Goal: Find specific page/section: Find specific page/section

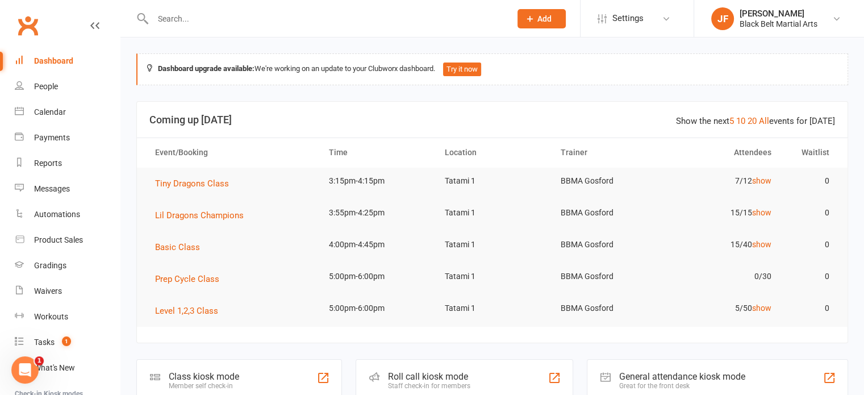
click at [173, 18] on input "text" at bounding box center [325, 19] width 353 height 16
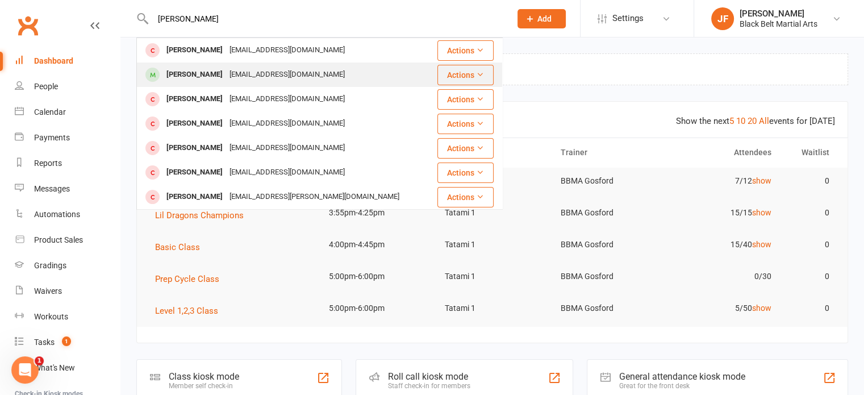
type input "[PERSON_NAME]"
click at [195, 66] on div "[PERSON_NAME] [EMAIL_ADDRESS][DOMAIN_NAME]" at bounding box center [283, 74] width 293 height 23
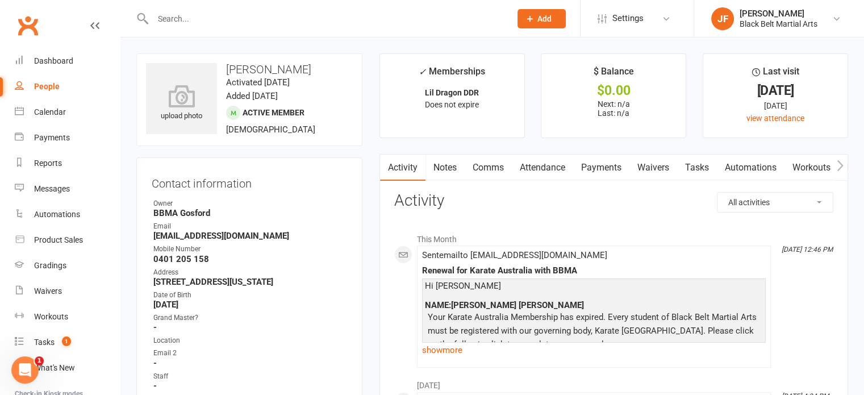
click at [174, 23] on input "text" at bounding box center [325, 19] width 353 height 16
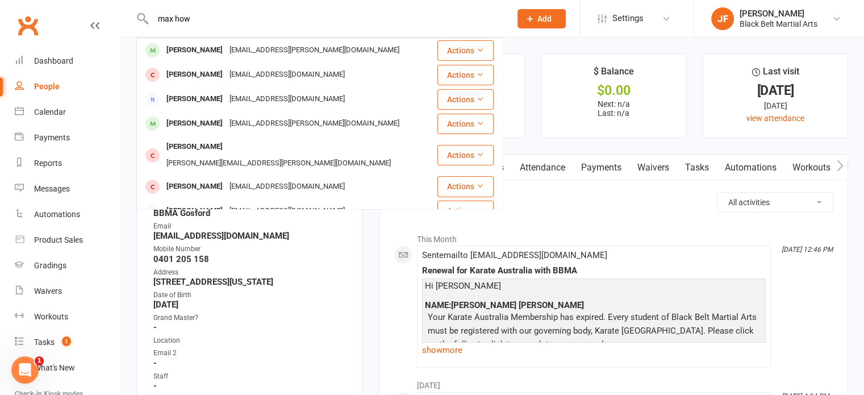
type input "max how"
click at [196, 51] on div "[PERSON_NAME]" at bounding box center [194, 50] width 63 height 16
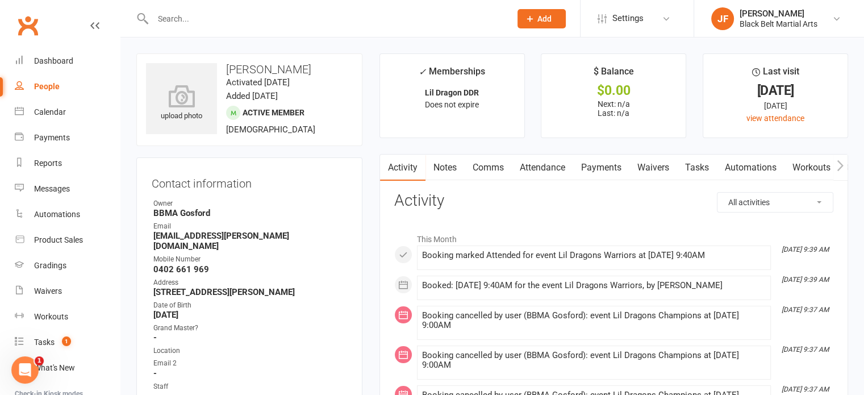
click at [178, 24] on input "text" at bounding box center [325, 19] width 353 height 16
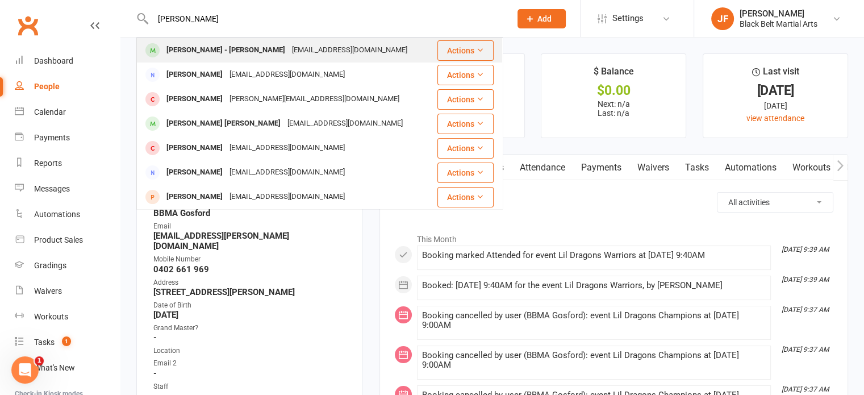
type input "[PERSON_NAME]"
click at [183, 39] on div "[PERSON_NAME] - [PERSON_NAME] [EMAIL_ADDRESS][DOMAIN_NAME]" at bounding box center [284, 50] width 295 height 23
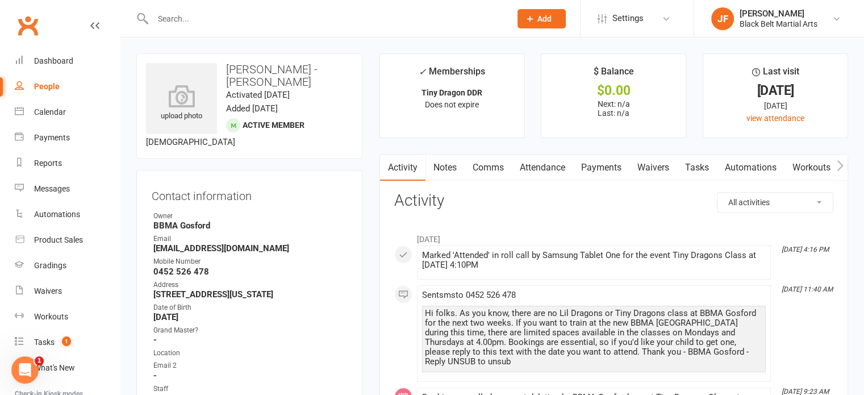
click at [179, 21] on input "text" at bounding box center [325, 19] width 353 height 16
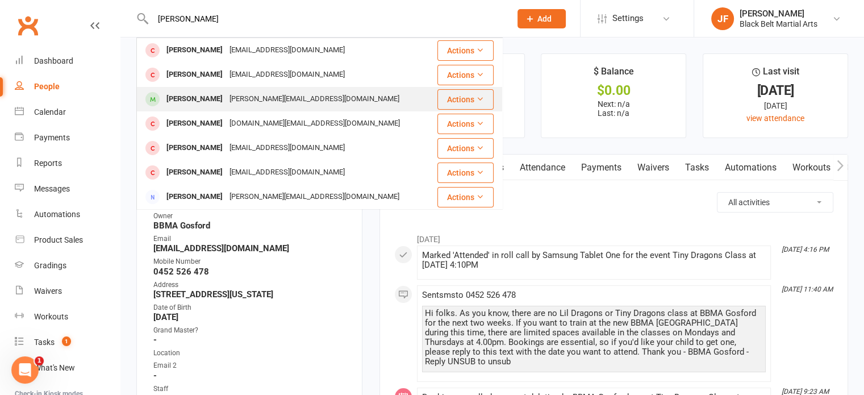
type input "[PERSON_NAME]"
click at [193, 95] on div "[PERSON_NAME]" at bounding box center [194, 99] width 63 height 16
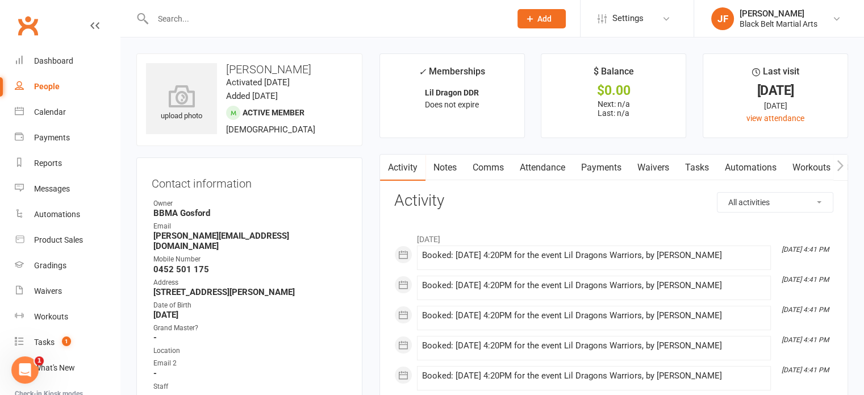
click at [172, 13] on input "text" at bounding box center [325, 19] width 353 height 16
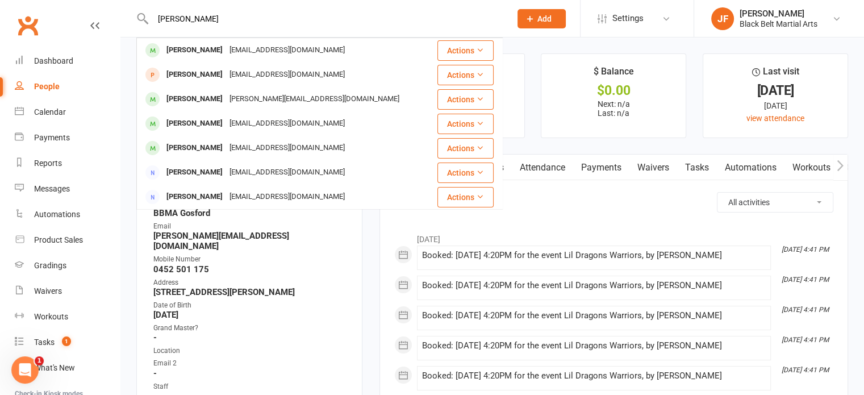
type input "[PERSON_NAME]"
click at [189, 56] on div "[PERSON_NAME]" at bounding box center [194, 50] width 63 height 16
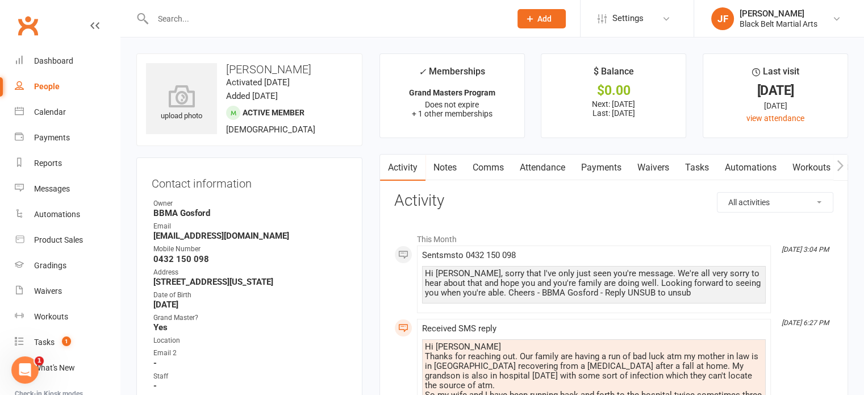
click at [173, 13] on input "text" at bounding box center [325, 19] width 353 height 16
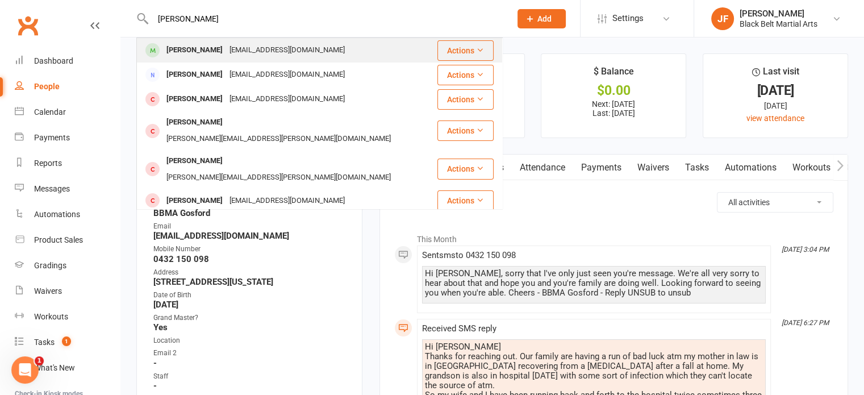
type input "[PERSON_NAME]"
click at [203, 43] on div "[PERSON_NAME]" at bounding box center [194, 50] width 63 height 16
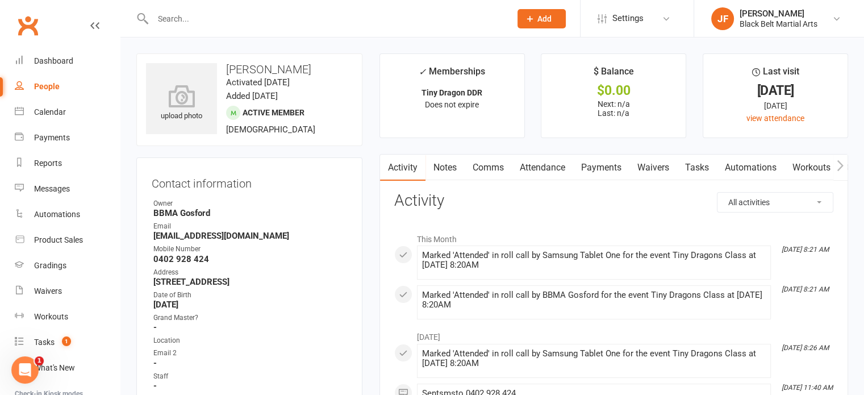
click at [185, 21] on input "text" at bounding box center [325, 19] width 353 height 16
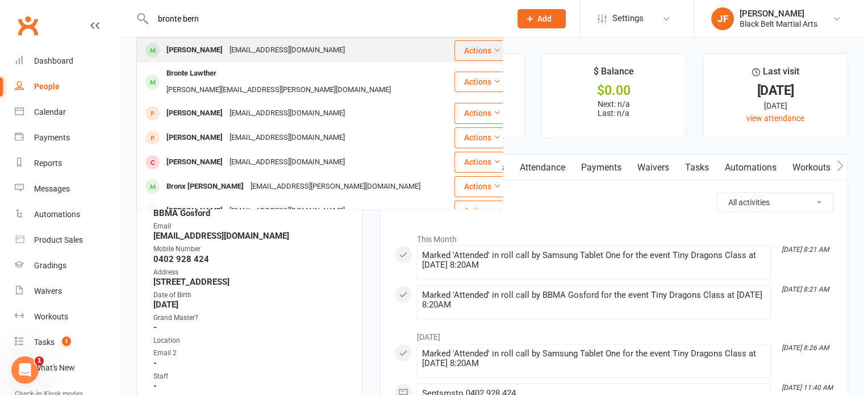
type input "bronte bern"
click at [188, 54] on div "[PERSON_NAME]" at bounding box center [194, 50] width 63 height 16
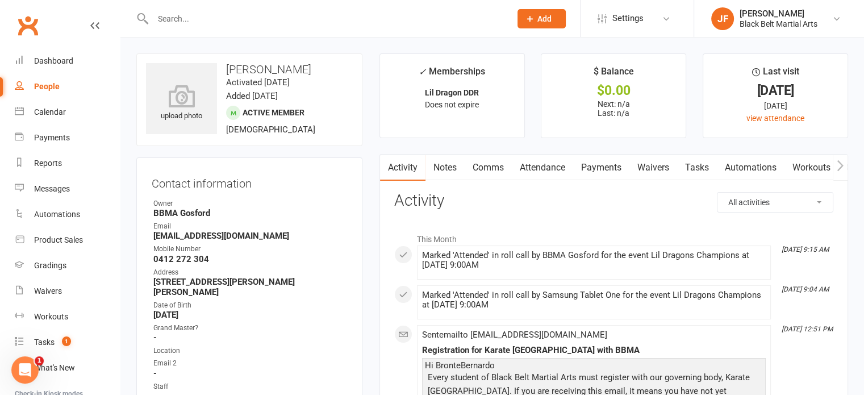
click at [215, 17] on input "text" at bounding box center [325, 19] width 353 height 16
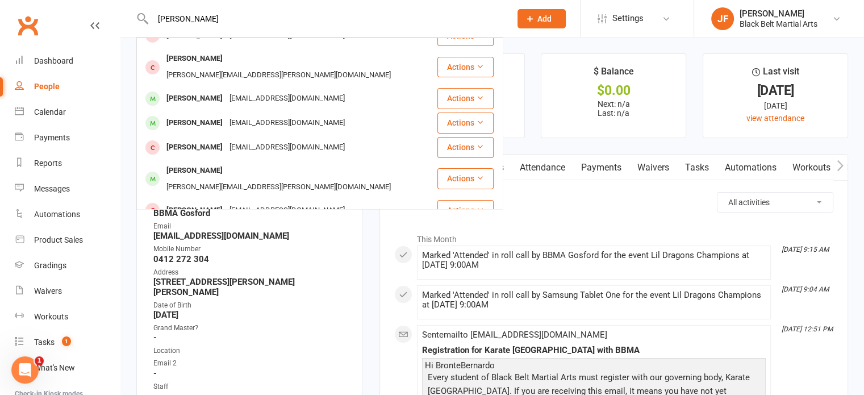
scroll to position [114, 0]
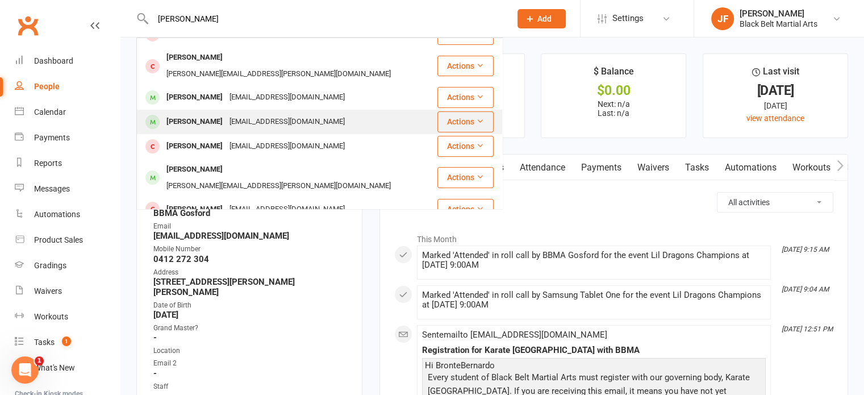
type input "[PERSON_NAME]"
click at [241, 114] on div "[EMAIL_ADDRESS][DOMAIN_NAME]" at bounding box center [287, 122] width 122 height 16
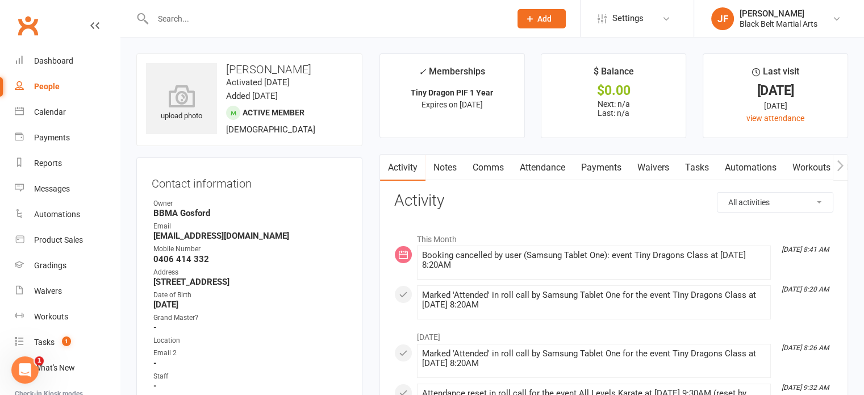
click at [171, 13] on input "text" at bounding box center [325, 19] width 353 height 16
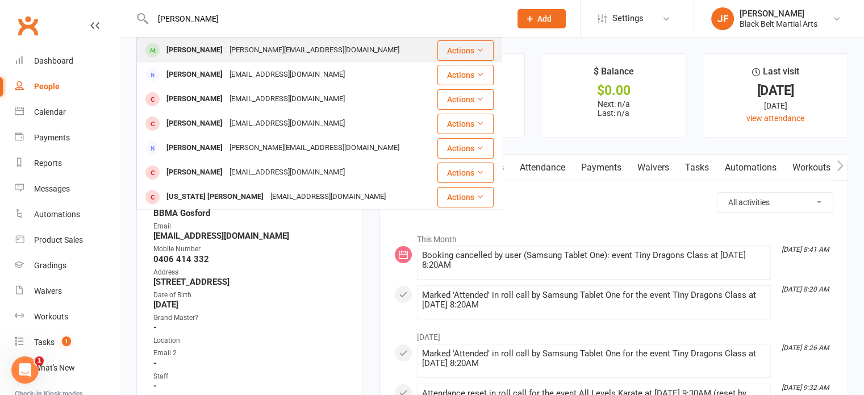
type input "[PERSON_NAME]"
click at [188, 41] on div "[PERSON_NAME] [PERSON_NAME][EMAIL_ADDRESS][DOMAIN_NAME]" at bounding box center [284, 50] width 294 height 23
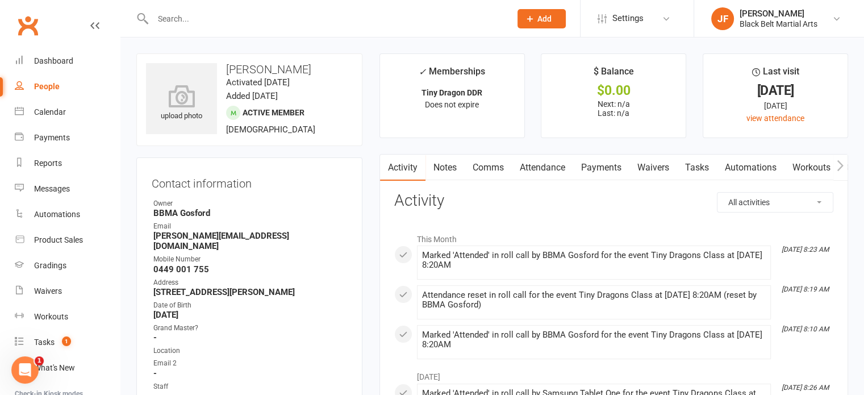
click at [175, 16] on input "text" at bounding box center [325, 19] width 353 height 16
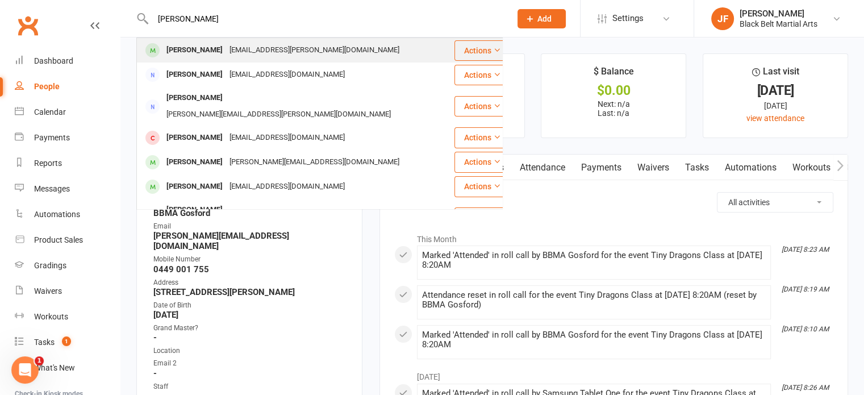
type input "[PERSON_NAME]"
click at [208, 53] on div "[PERSON_NAME]" at bounding box center [194, 50] width 63 height 16
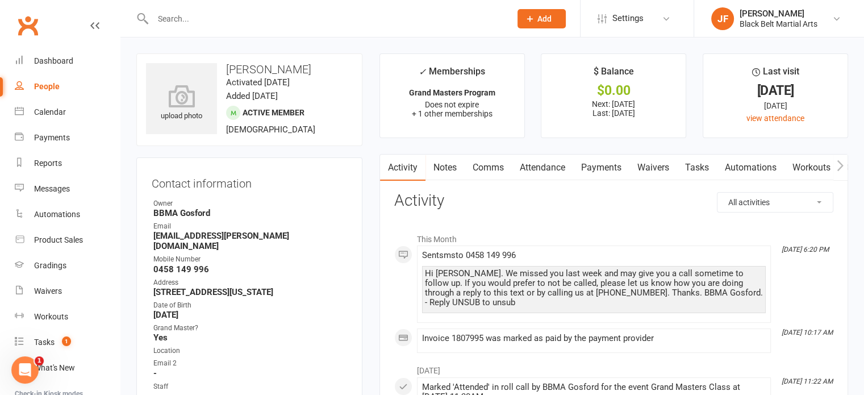
click at [188, 18] on input "text" at bounding box center [325, 19] width 353 height 16
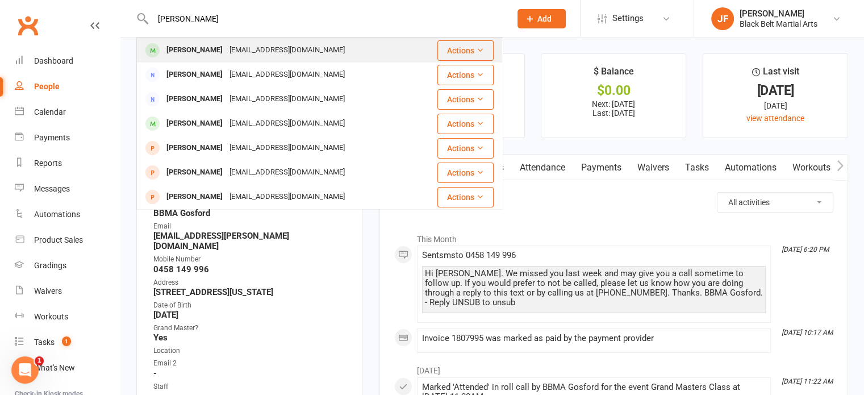
type input "[PERSON_NAME]"
click at [226, 47] on div "[EMAIL_ADDRESS][DOMAIN_NAME]" at bounding box center [287, 50] width 122 height 16
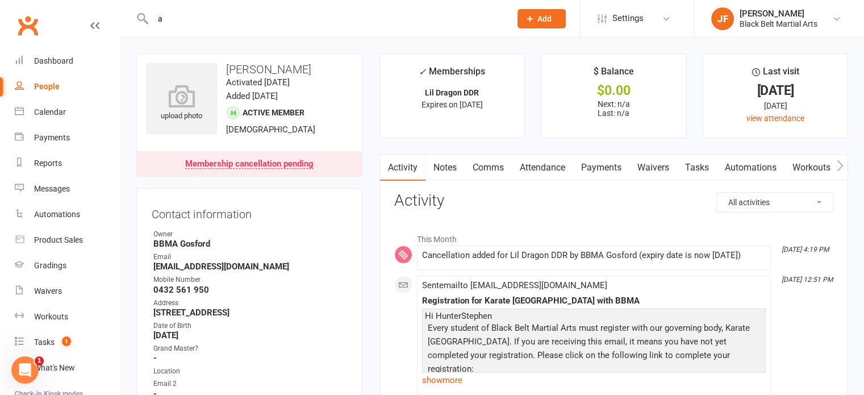
click at [217, 18] on input "a" at bounding box center [325, 19] width 353 height 16
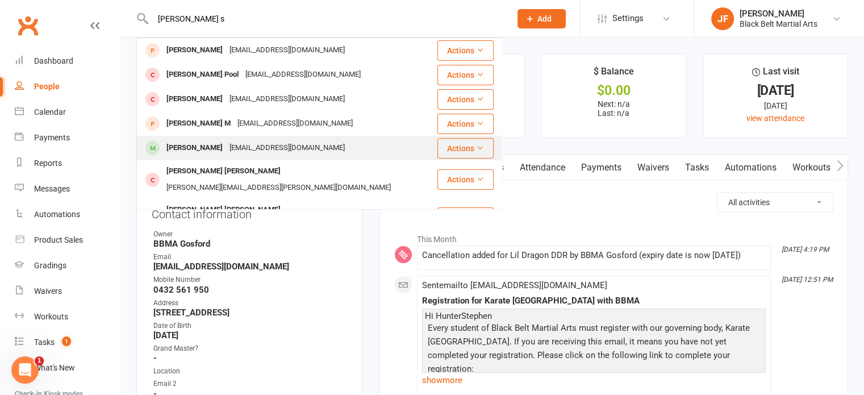
type input "[PERSON_NAME] s"
click at [231, 145] on div "[EMAIL_ADDRESS][DOMAIN_NAME]" at bounding box center [287, 148] width 122 height 16
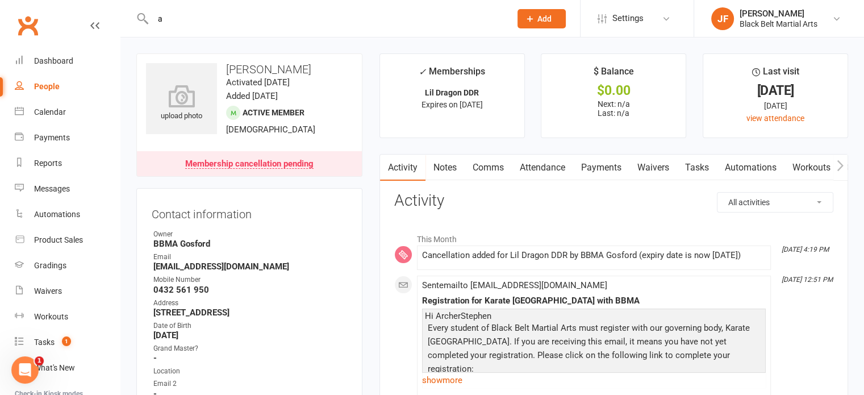
click at [187, 15] on input "a" at bounding box center [325, 19] width 353 height 16
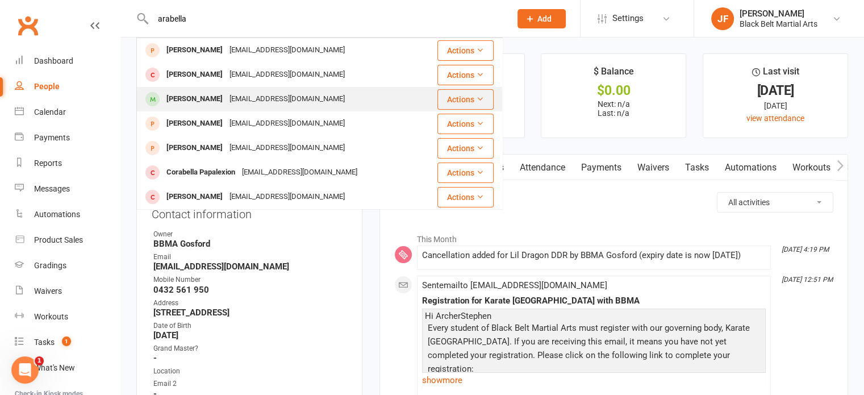
type input "arabella"
click at [179, 105] on div "[PERSON_NAME]" at bounding box center [194, 99] width 63 height 16
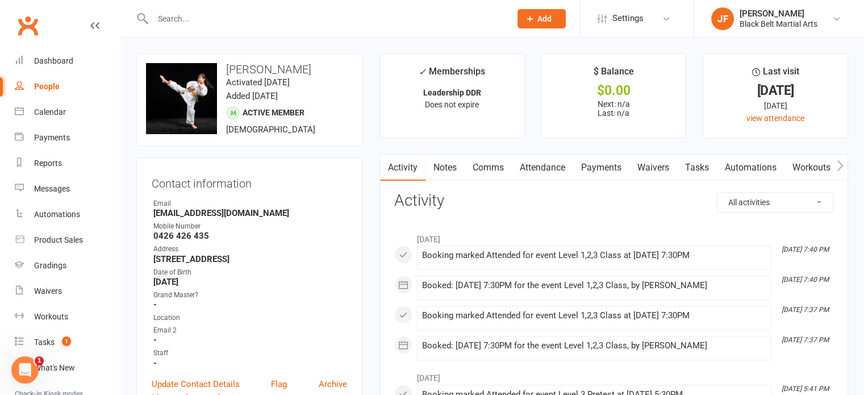
click at [174, 18] on input "text" at bounding box center [325, 19] width 353 height 16
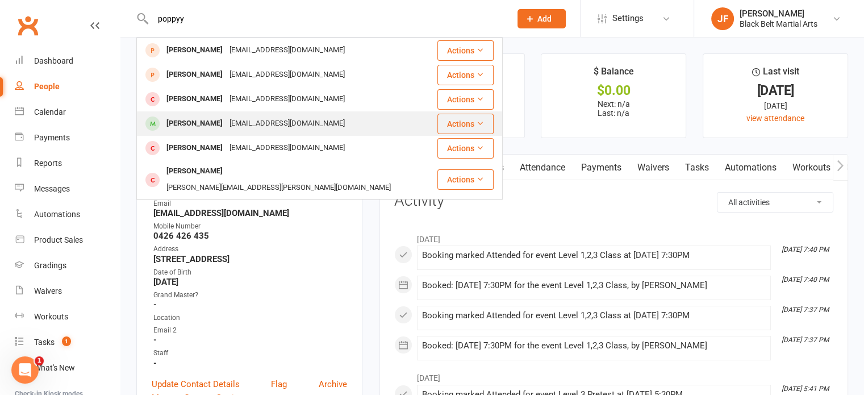
type input "poppyy"
click at [216, 122] on div "[PERSON_NAME]" at bounding box center [194, 123] width 63 height 16
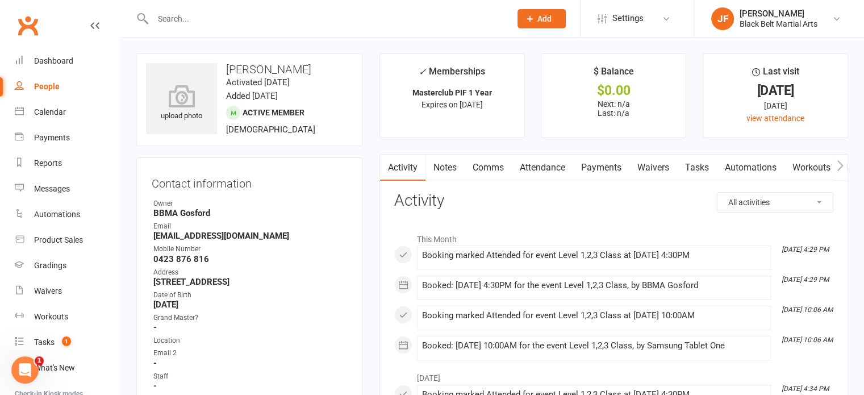
click at [174, 19] on input "text" at bounding box center [325, 19] width 353 height 16
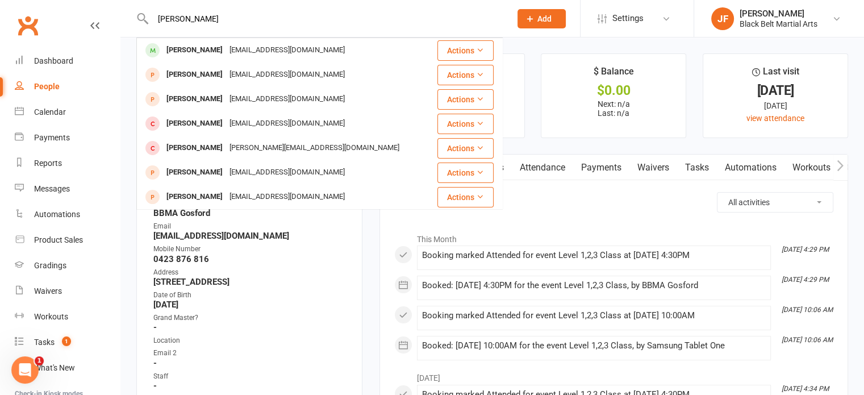
type input "[PERSON_NAME]"
click at [203, 53] on div "[PERSON_NAME]" at bounding box center [194, 50] width 63 height 16
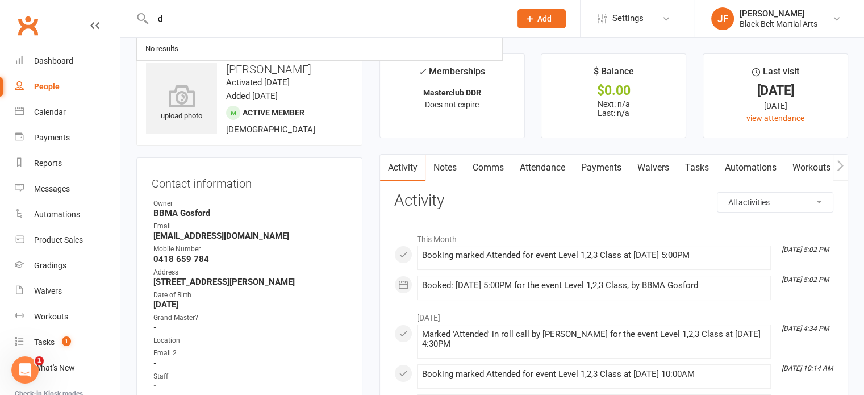
click at [174, 16] on input "d" at bounding box center [325, 19] width 353 height 16
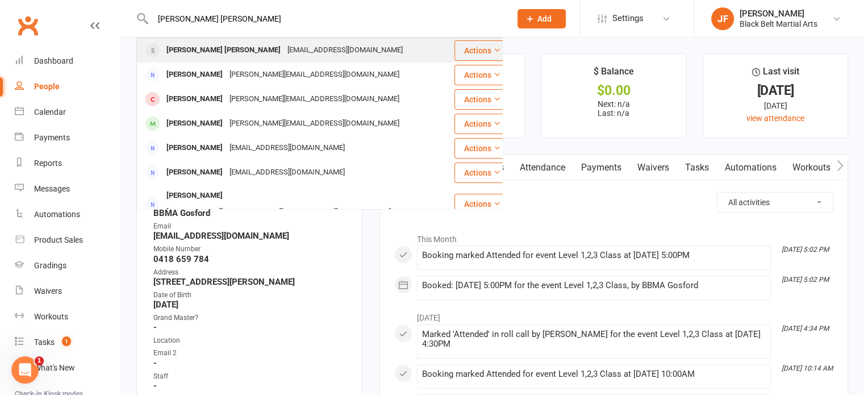
type input "[PERSON_NAME] [PERSON_NAME]"
click at [201, 54] on div "[PERSON_NAME] [PERSON_NAME]" at bounding box center [223, 50] width 121 height 16
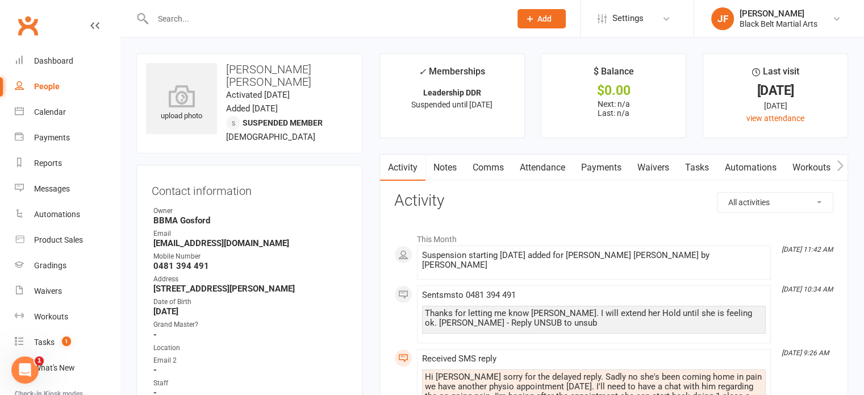
click at [214, 22] on input "text" at bounding box center [325, 19] width 353 height 16
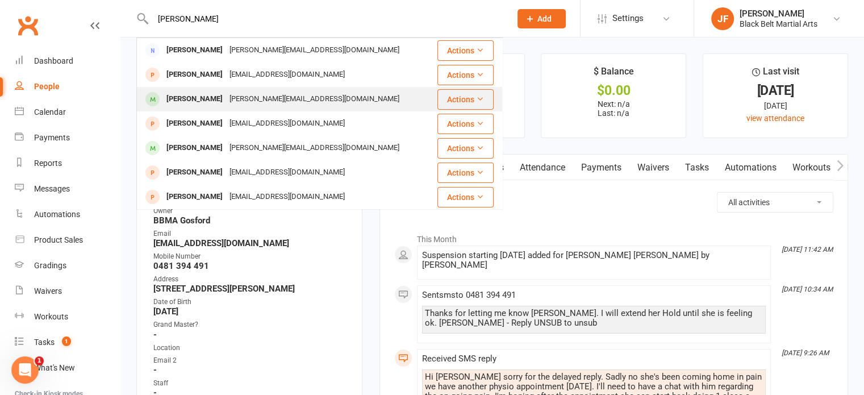
type input "[PERSON_NAME]"
click at [229, 91] on div "[PERSON_NAME][EMAIL_ADDRESS][DOMAIN_NAME]" at bounding box center [314, 99] width 177 height 16
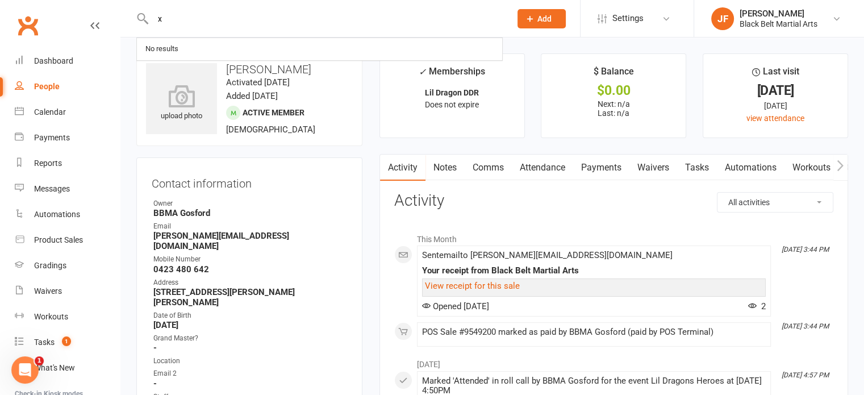
click at [164, 15] on input "x" at bounding box center [325, 19] width 353 height 16
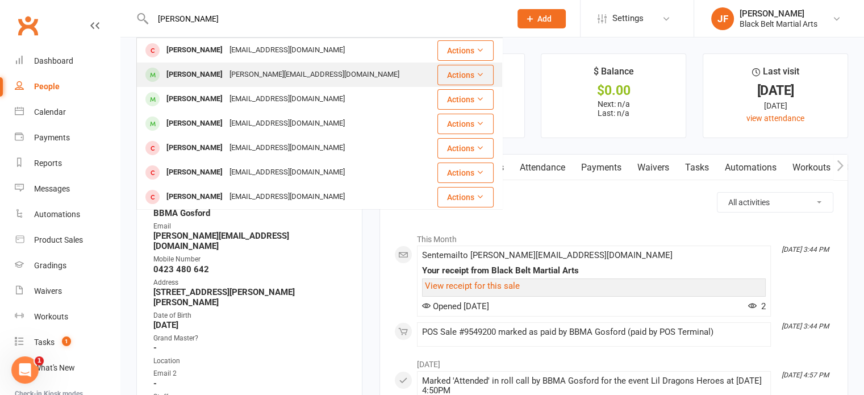
type input "[PERSON_NAME]"
click at [201, 78] on div "[PERSON_NAME]" at bounding box center [194, 74] width 63 height 16
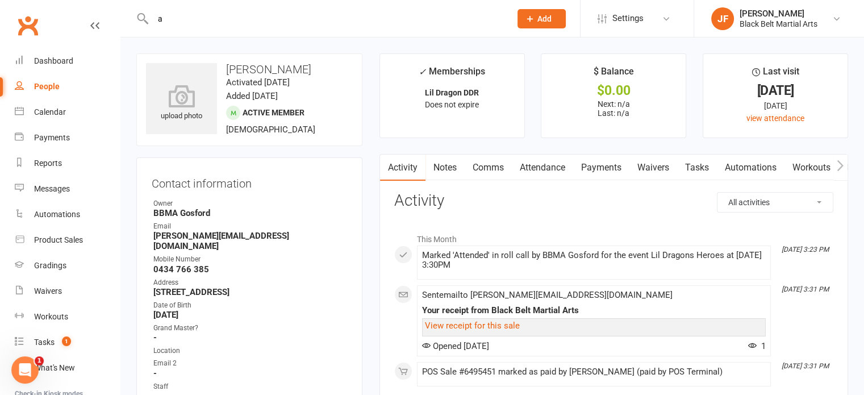
click at [198, 18] on input "a" at bounding box center [325, 19] width 353 height 16
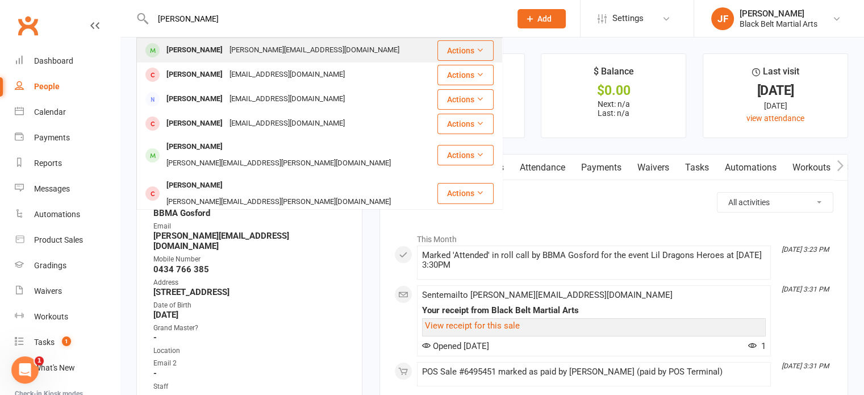
type input "[PERSON_NAME]"
click at [226, 50] on div "[PERSON_NAME][EMAIL_ADDRESS][DOMAIN_NAME]" at bounding box center [314, 50] width 177 height 16
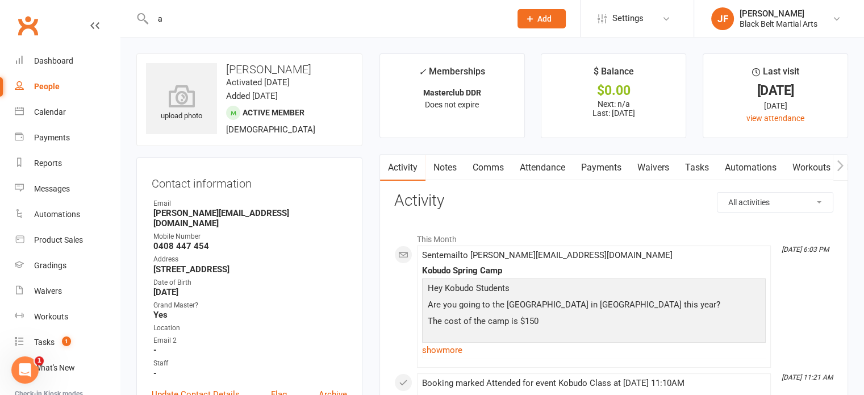
click at [203, 13] on input "a" at bounding box center [325, 19] width 353 height 16
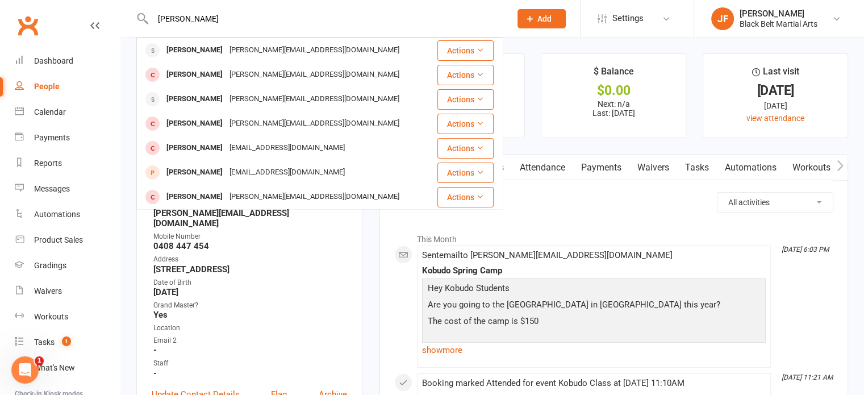
drag, startPoint x: 208, startPoint y: 15, endPoint x: 136, endPoint y: 6, distance: 72.8
click at [136, 6] on react-component "[PERSON_NAME] [PERSON_NAME] [PERSON_NAME][EMAIL_ADDRESS][DOMAIN_NAME] Actions […" at bounding box center [251, 18] width 503 height 37
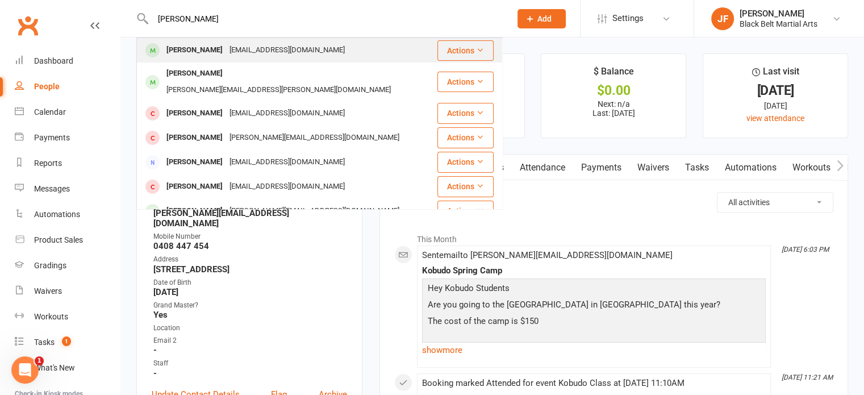
type input "[PERSON_NAME]"
click at [231, 52] on div "[EMAIL_ADDRESS][DOMAIN_NAME]" at bounding box center [287, 50] width 122 height 16
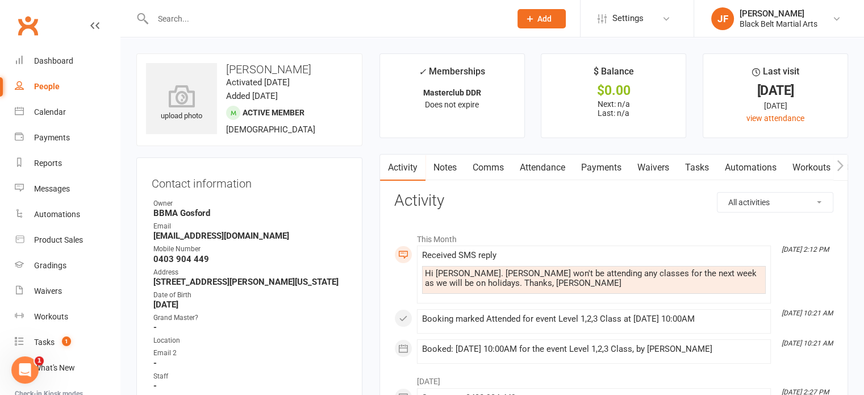
click at [205, 19] on input "text" at bounding box center [325, 19] width 353 height 16
